Goal: Task Accomplishment & Management: Use online tool/utility

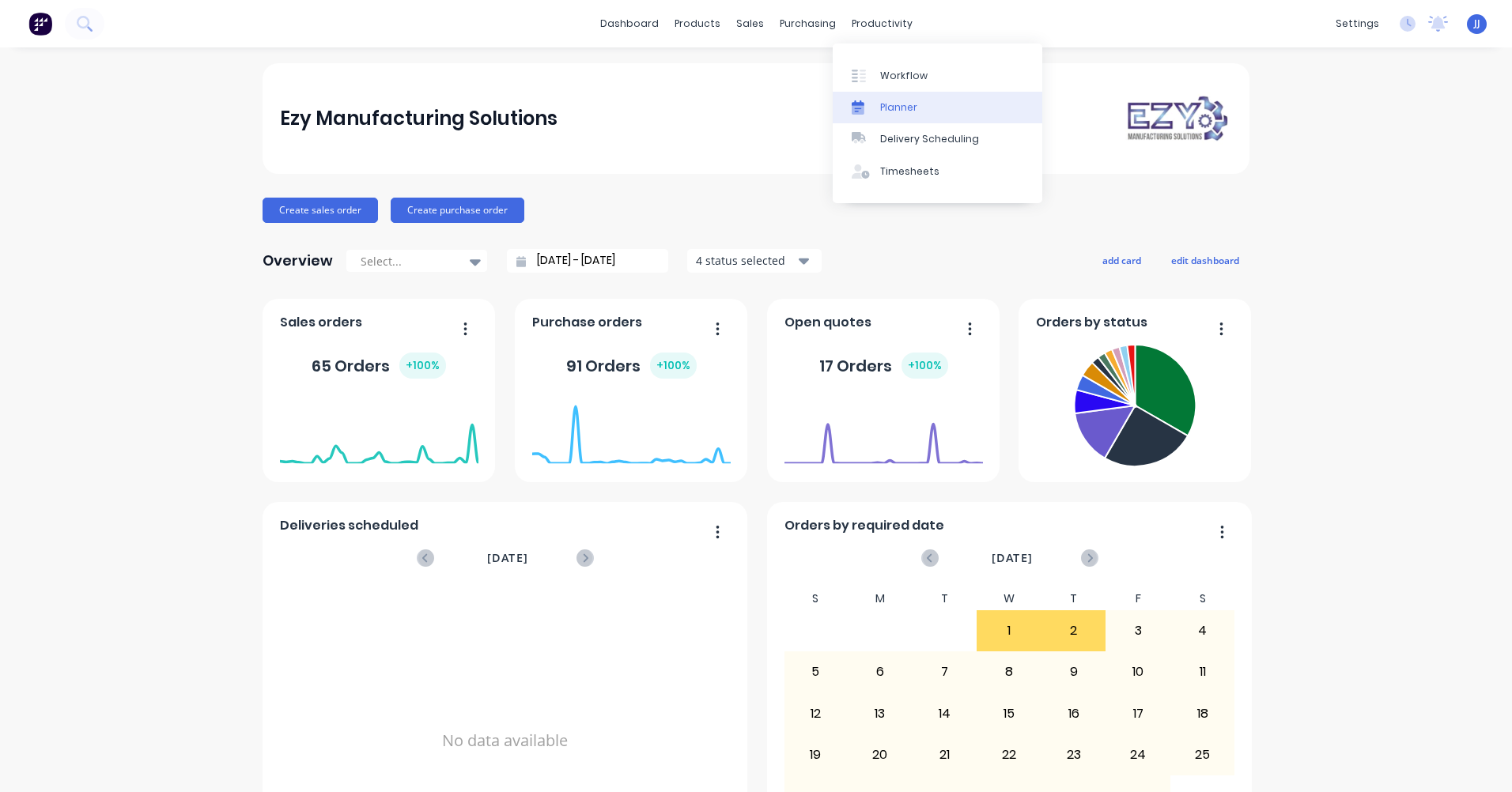
click at [877, 106] on link "Planner" at bounding box center [937, 107] width 210 height 32
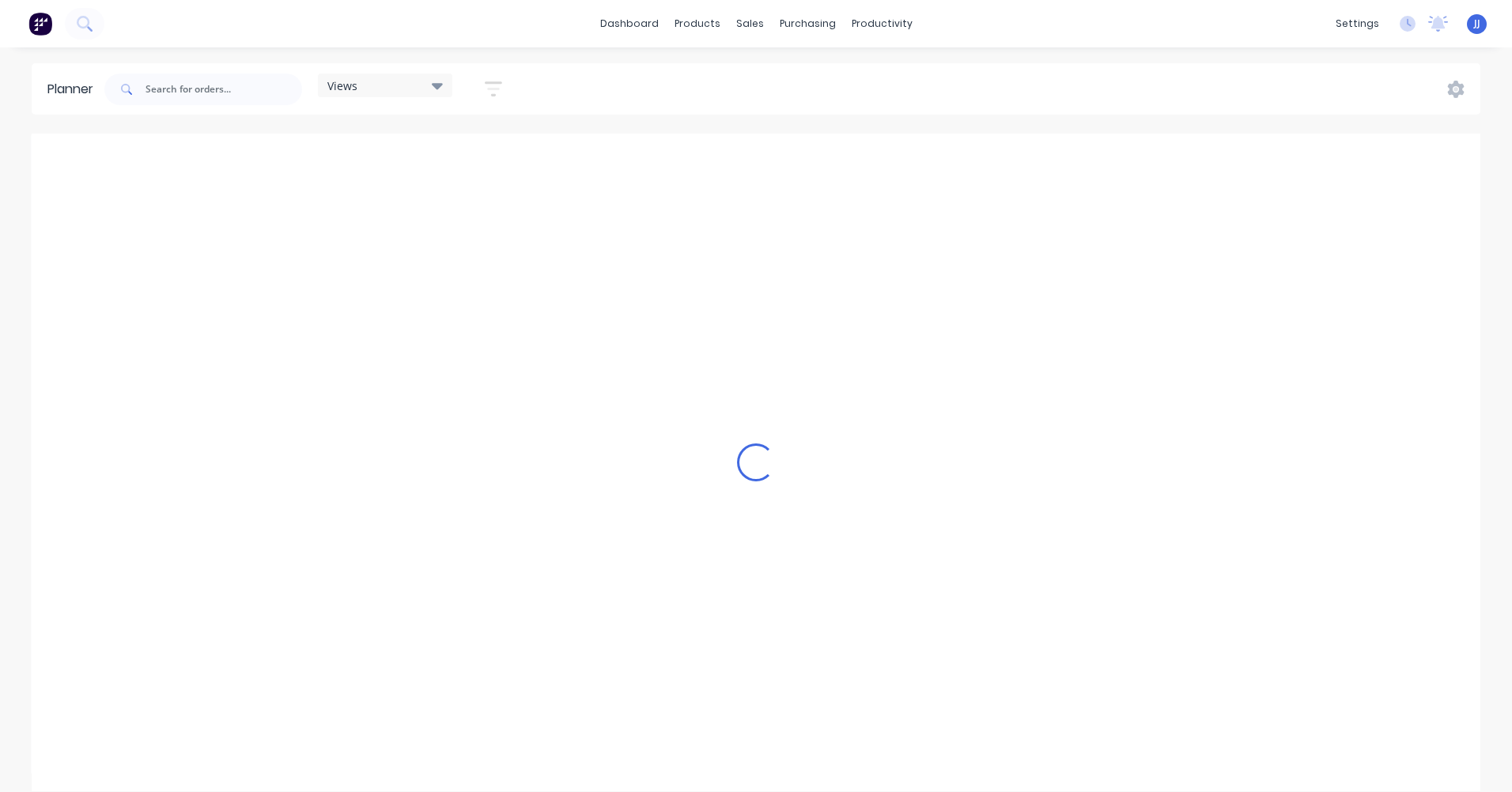
scroll to position [0, 1772]
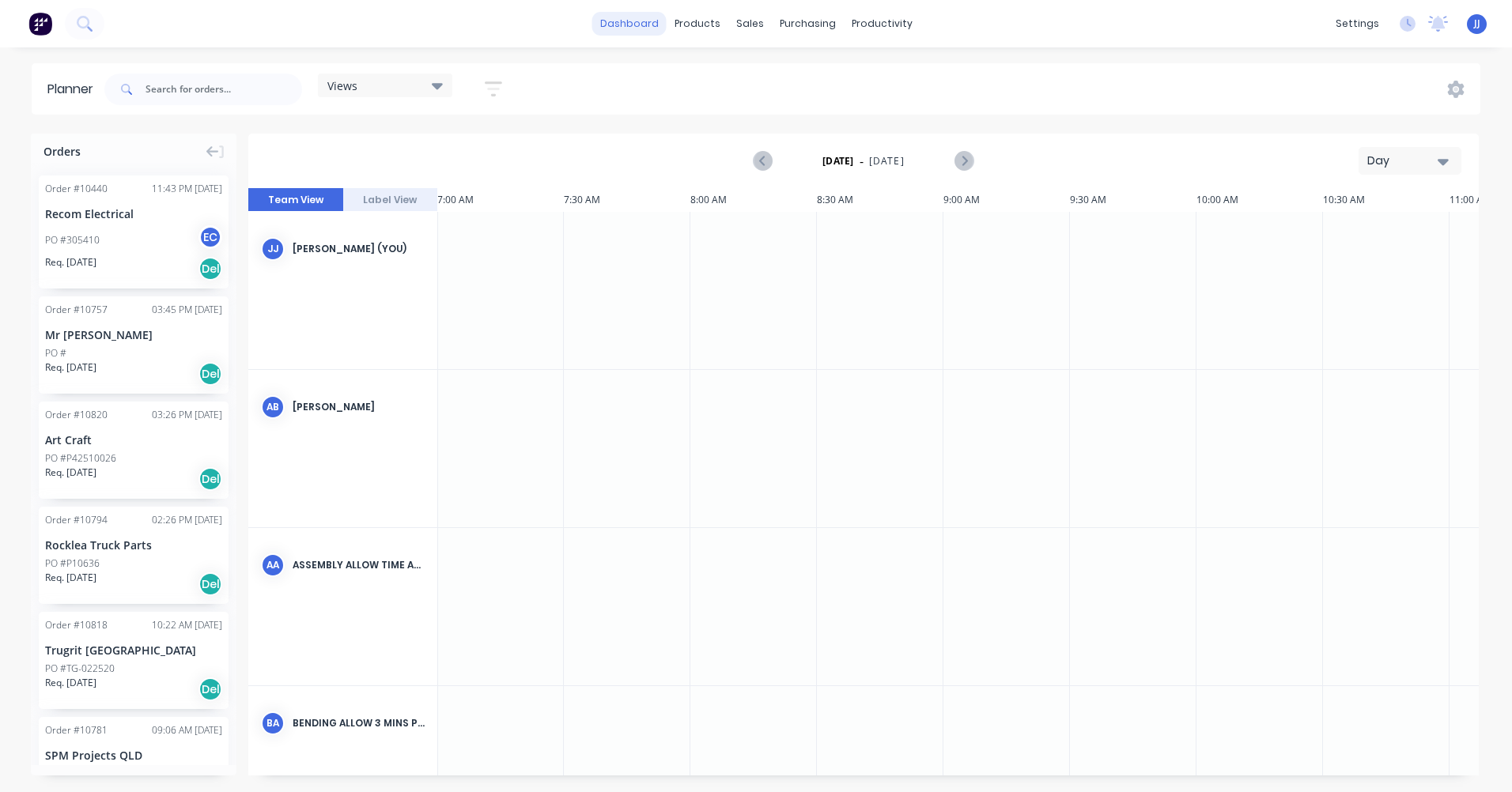
click at [637, 32] on link "dashboard" at bounding box center [629, 23] width 74 height 23
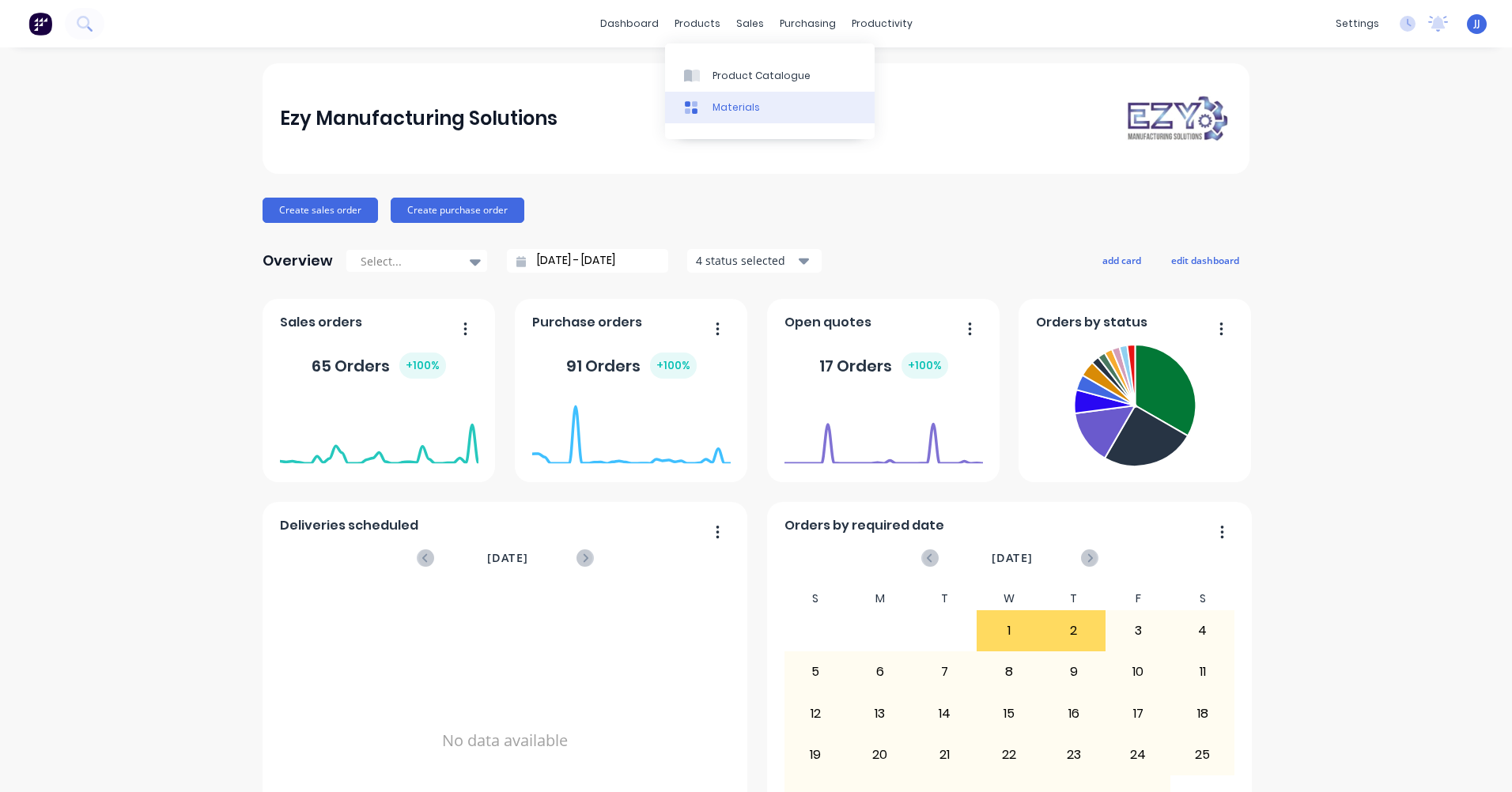
click at [721, 104] on div "Materials" at bounding box center [736, 107] width 48 height 15
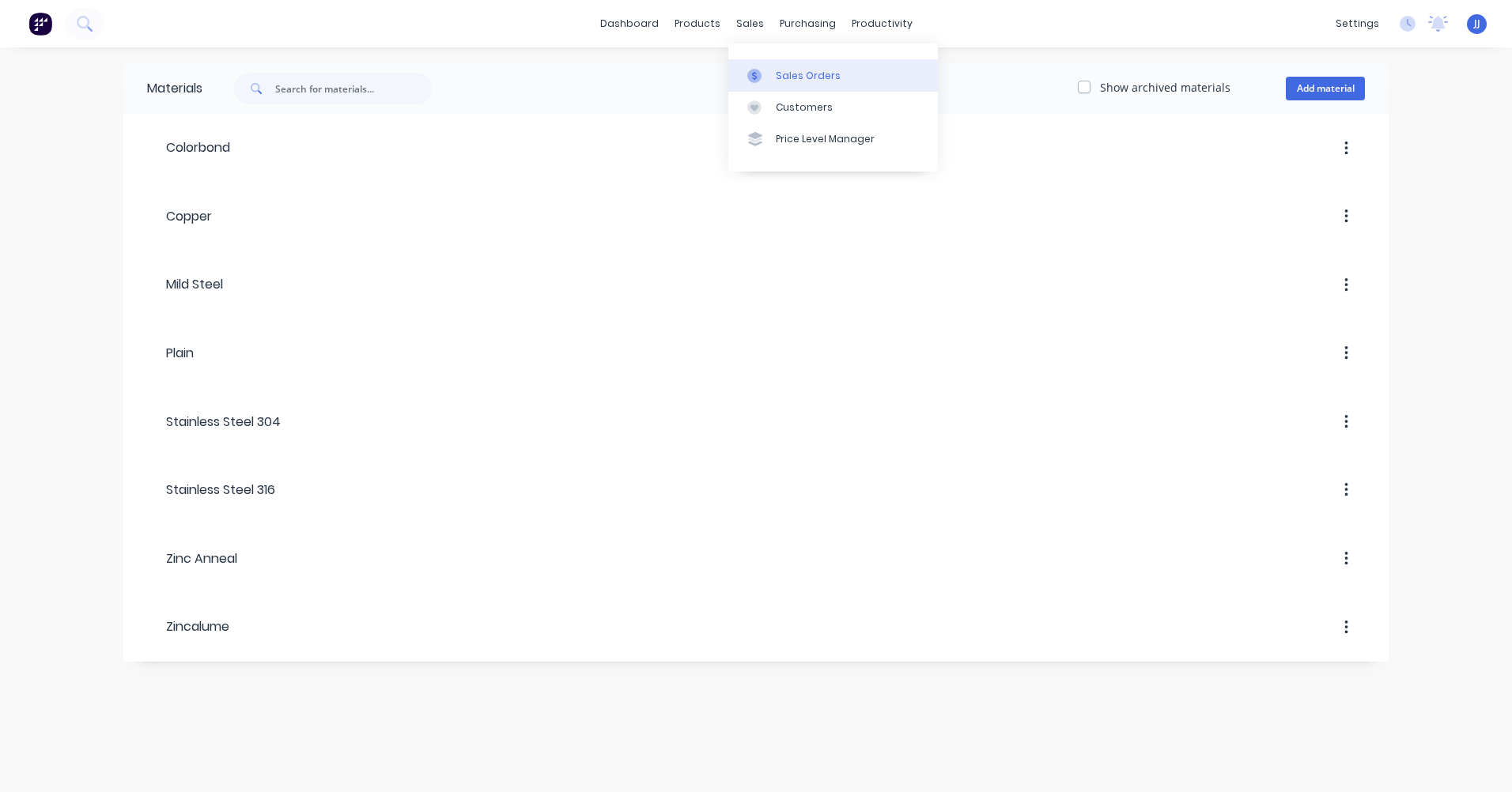
click at [767, 81] on div at bounding box center [758, 76] width 23 height 15
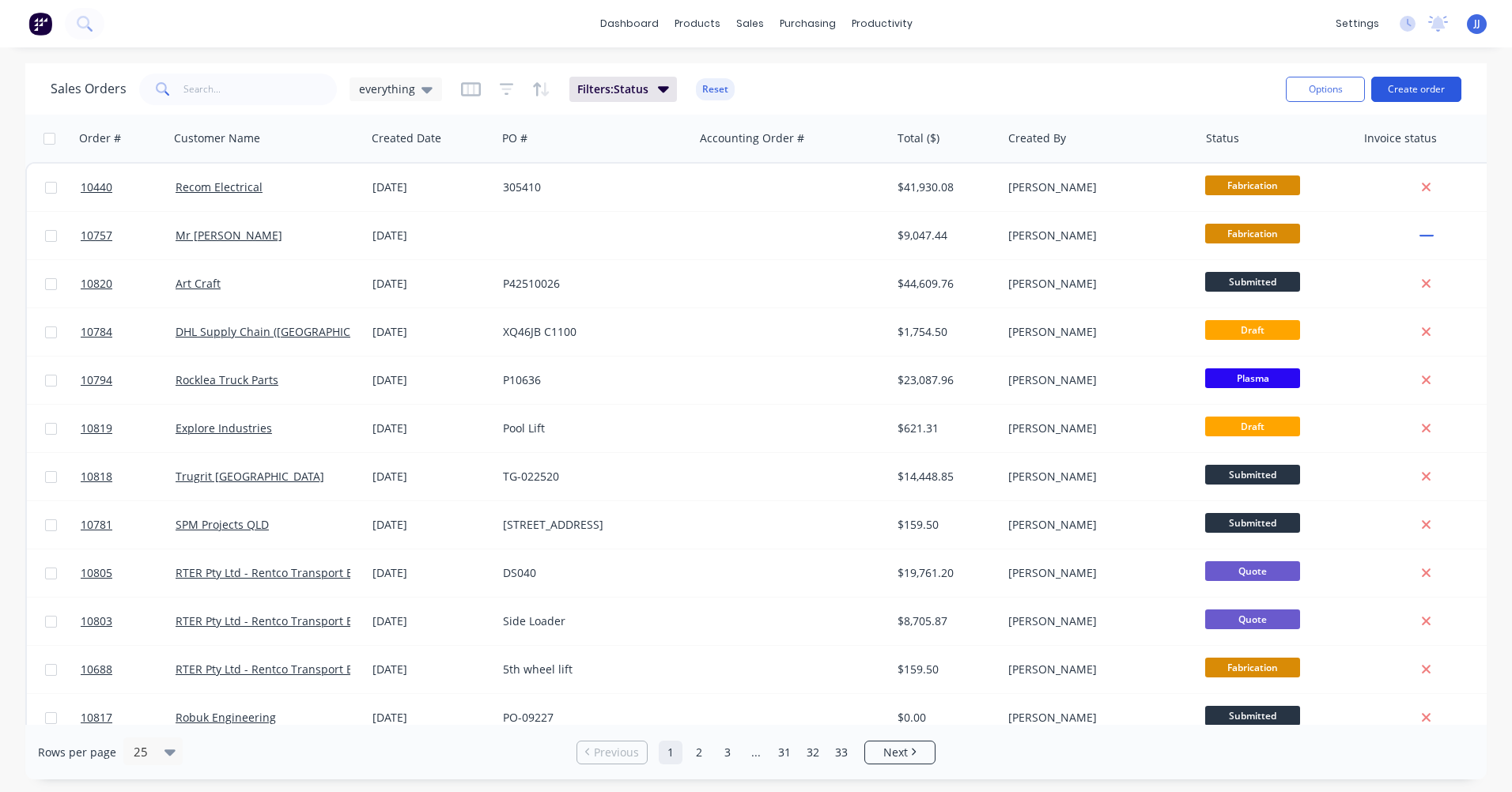
click at [1420, 91] on button "Create order" at bounding box center [1416, 89] width 90 height 25
